Goal: Entertainment & Leisure: Browse casually

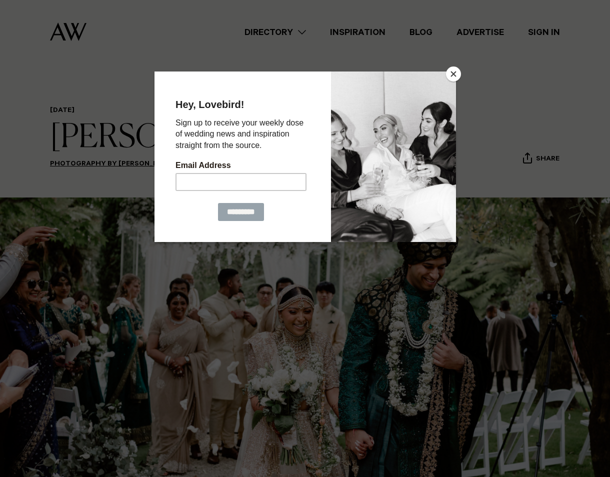
click at [453, 74] on button "Close" at bounding box center [453, 74] width 15 height 15
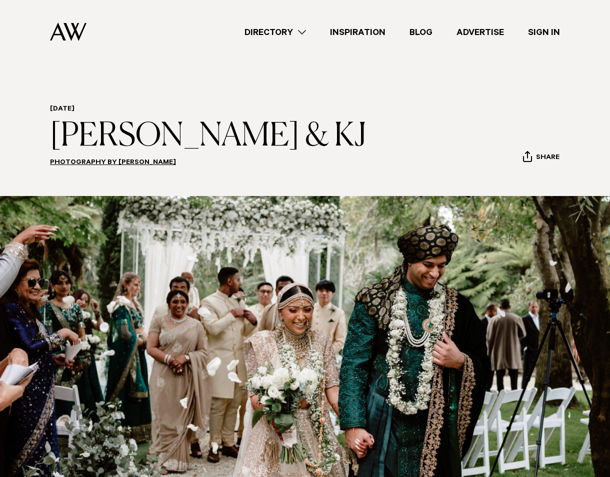
click at [243, 278] on img at bounding box center [305, 339] width 610 height 286
click at [243, 277] on img at bounding box center [305, 339] width 610 height 286
